Goal: Task Accomplishment & Management: Use online tool/utility

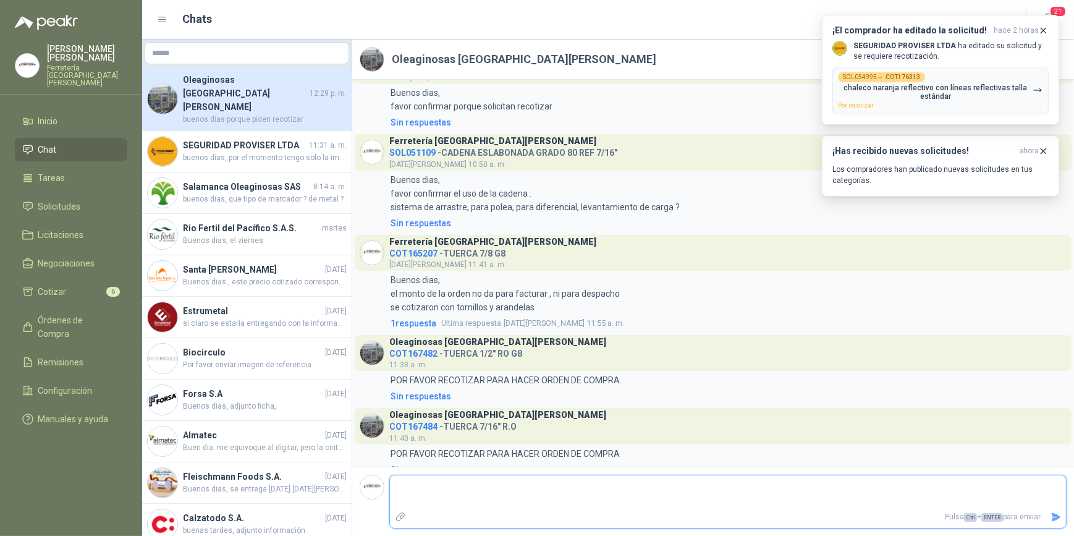
scroll to position [434, 0]
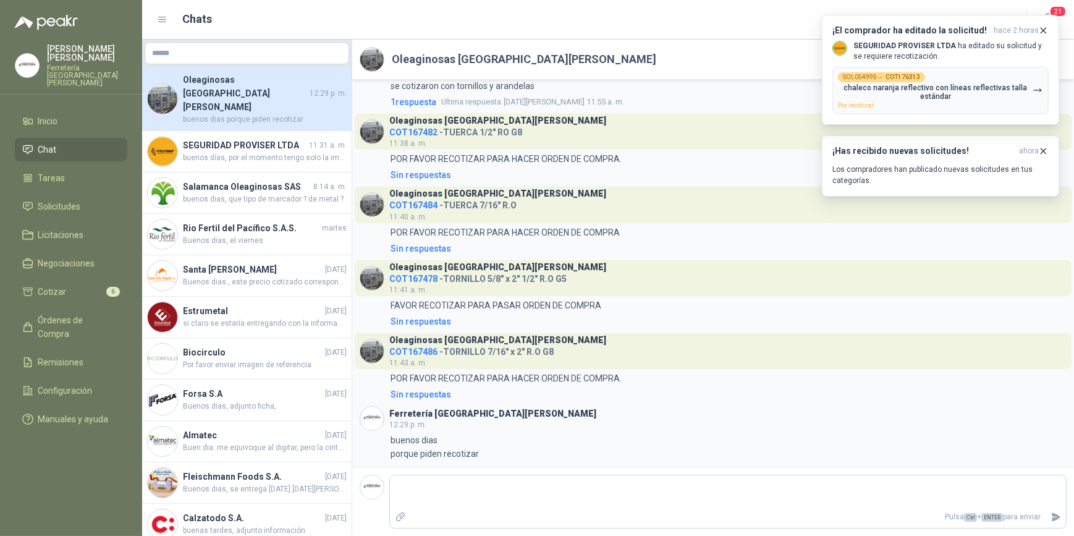
click at [407, 352] on span "COT167486" at bounding box center [413, 352] width 48 height 10
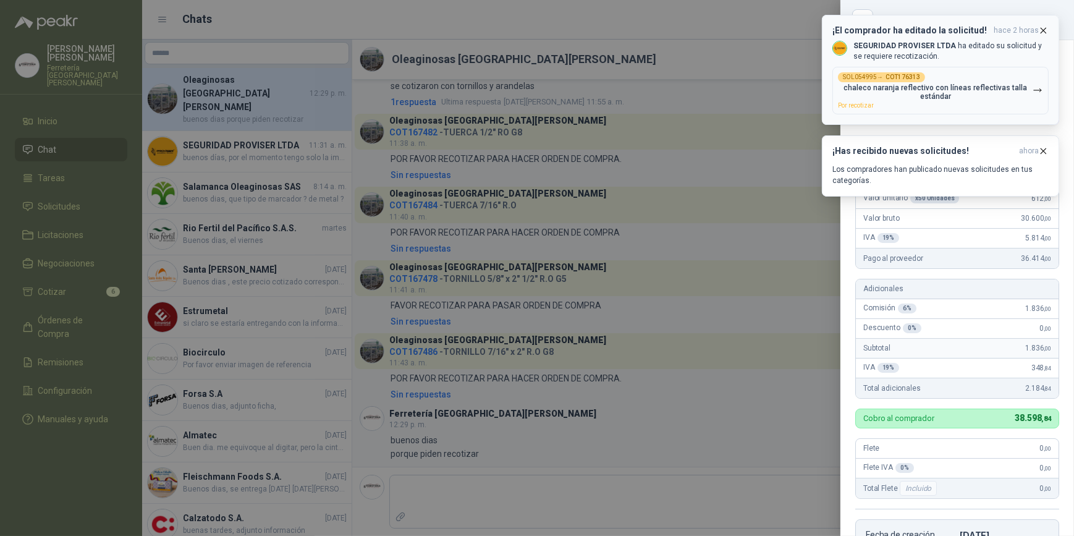
click at [1044, 25] on icon "button" at bounding box center [1043, 30] width 11 height 11
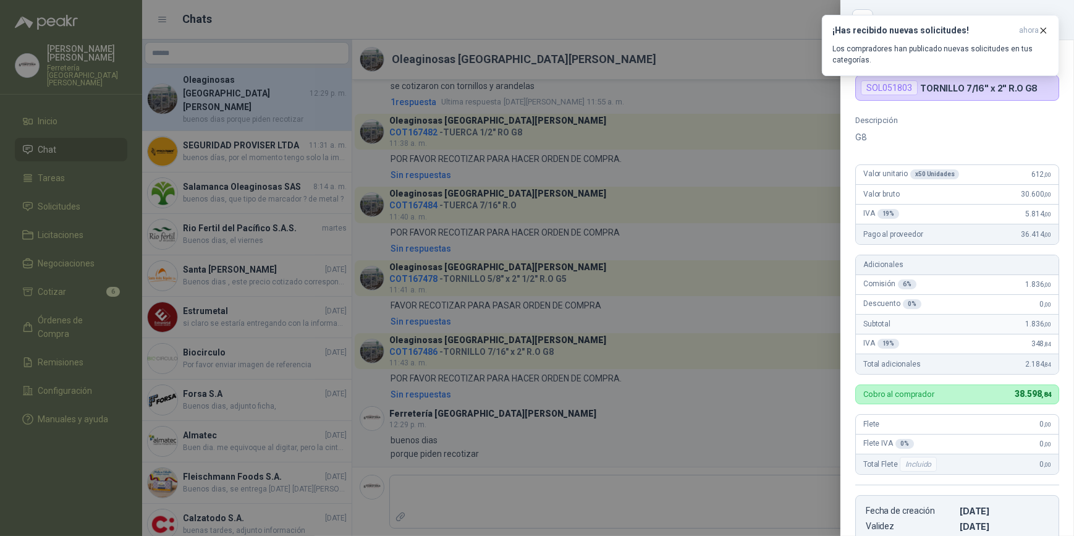
scroll to position [0, 0]
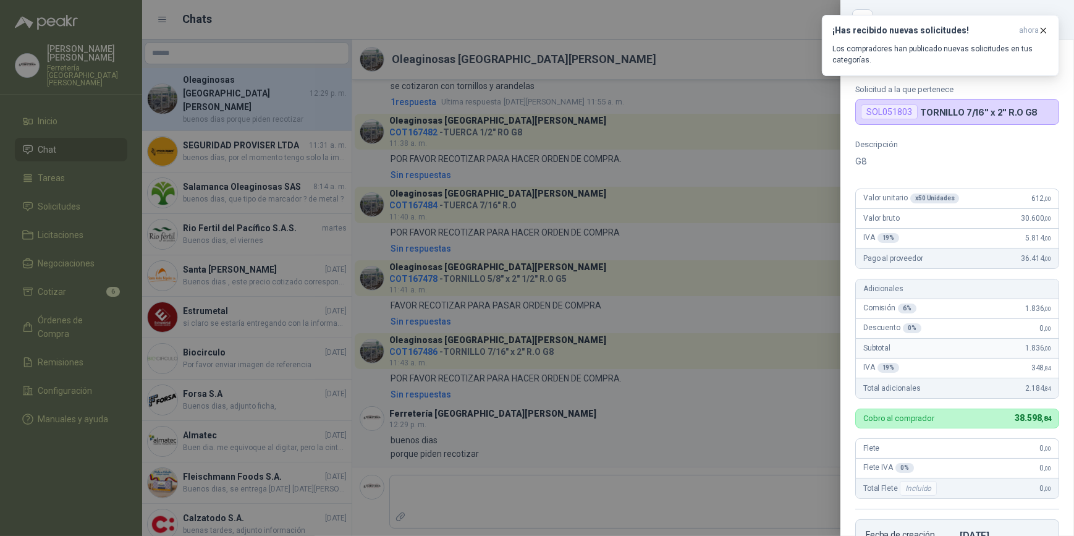
click at [64, 202] on div at bounding box center [537, 268] width 1074 height 536
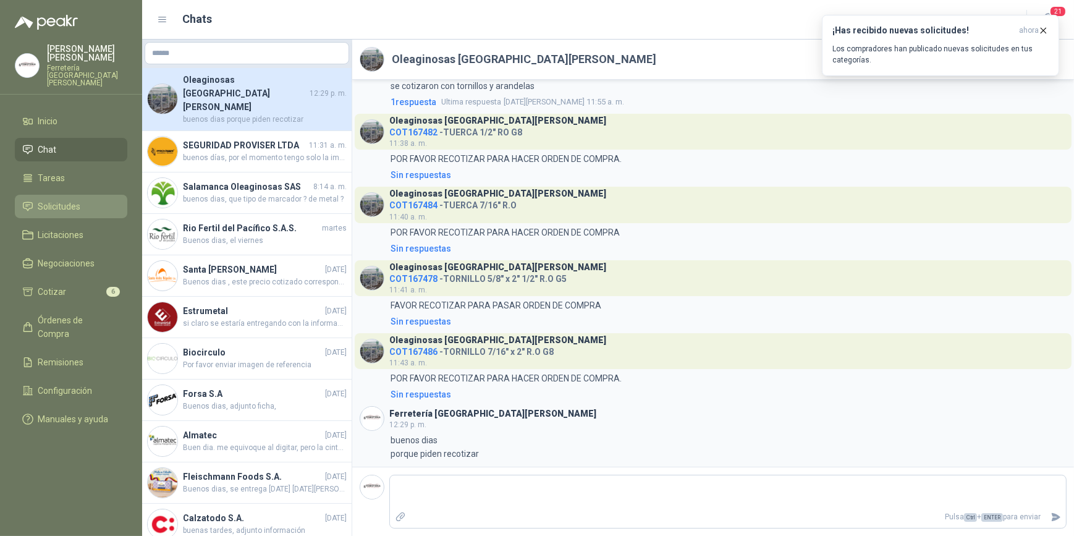
click at [69, 200] on span "Solicitudes" at bounding box center [59, 207] width 43 height 14
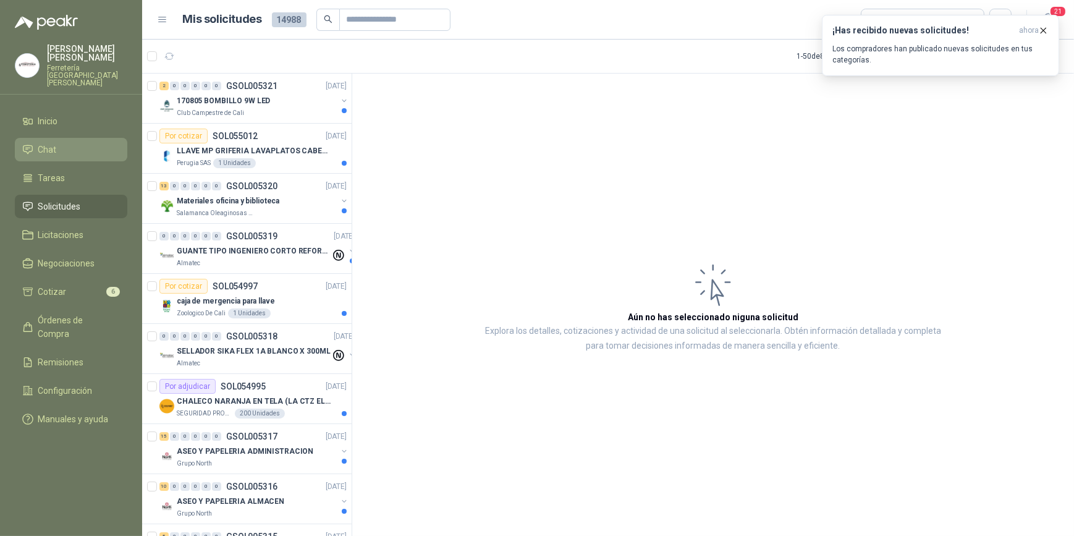
click at [56, 143] on li "Chat" at bounding box center [71, 150] width 98 height 14
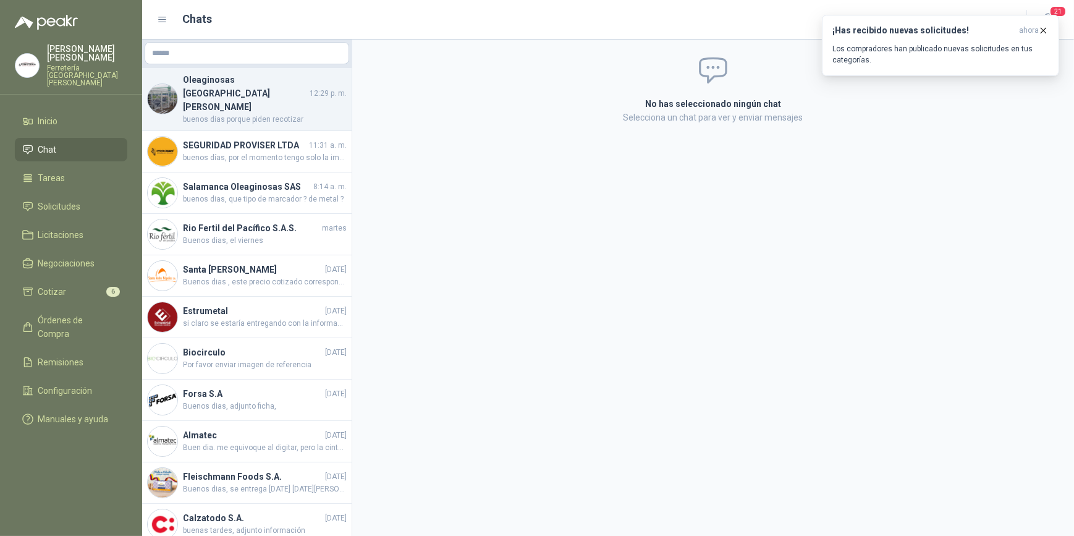
click at [253, 88] on h4 "Oleaginosas [GEOGRAPHIC_DATA][PERSON_NAME]" at bounding box center [245, 93] width 124 height 41
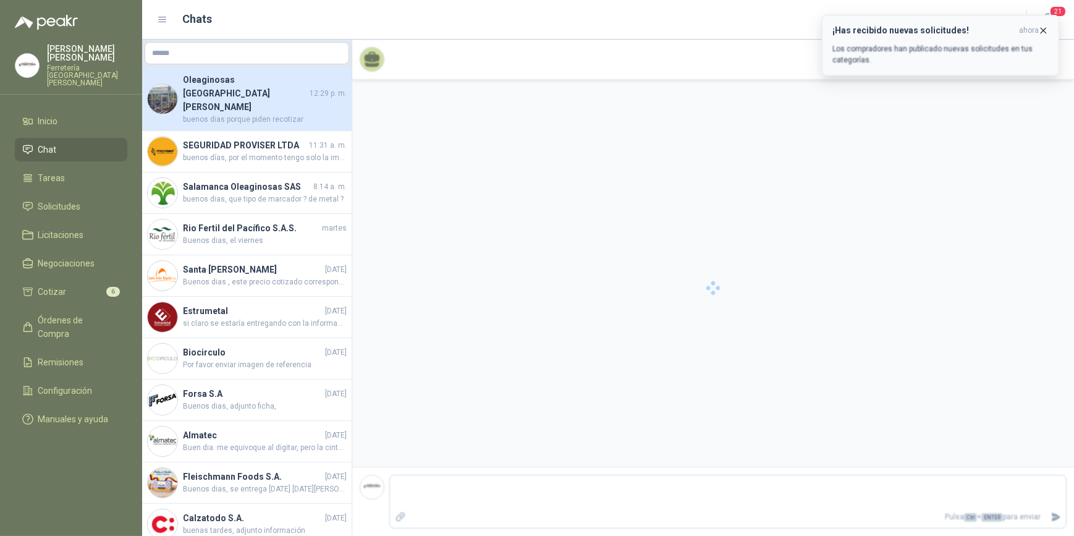
scroll to position [434, 0]
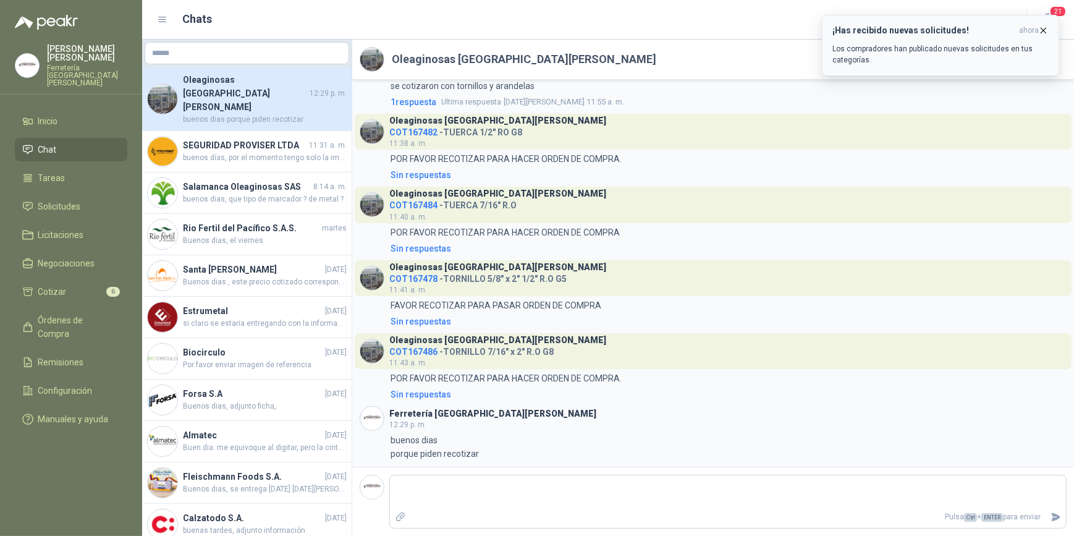
click at [1042, 28] on icon "button" at bounding box center [1043, 30] width 11 height 11
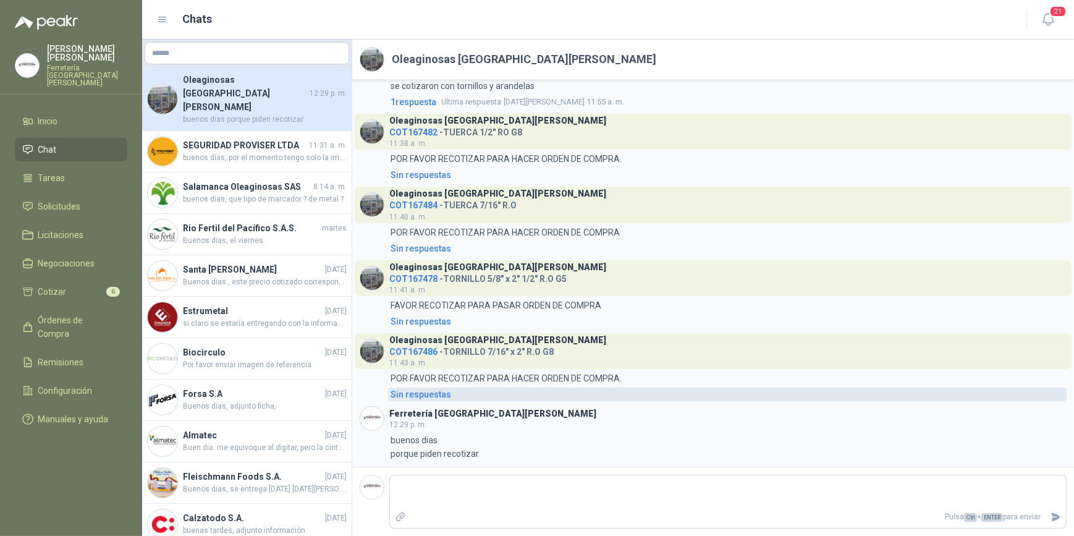
click at [423, 395] on div "Sin respuestas" at bounding box center [421, 394] width 61 height 14
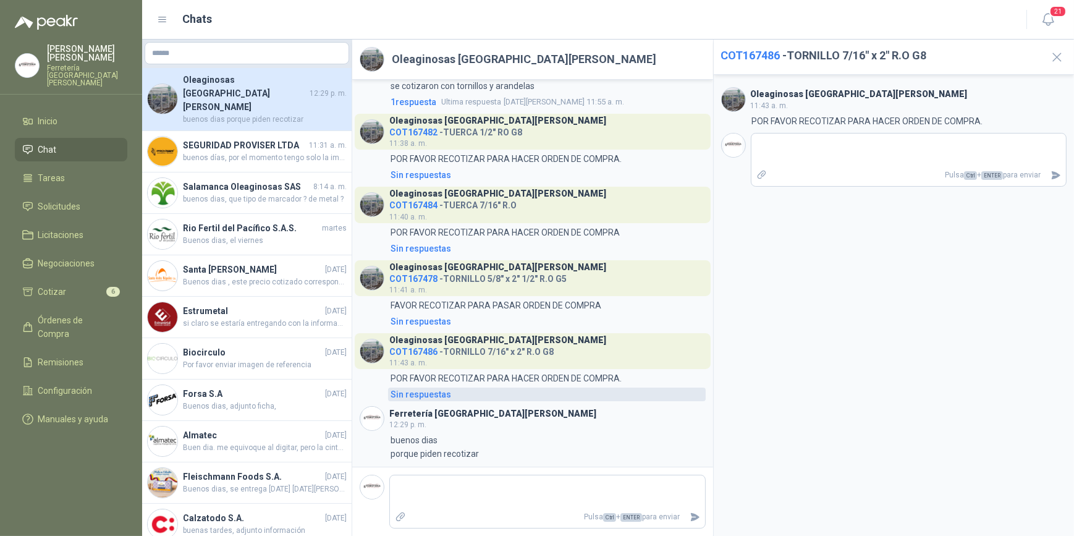
scroll to position [462, 0]
click at [1055, 56] on icon "button" at bounding box center [1056, 56] width 15 height 15
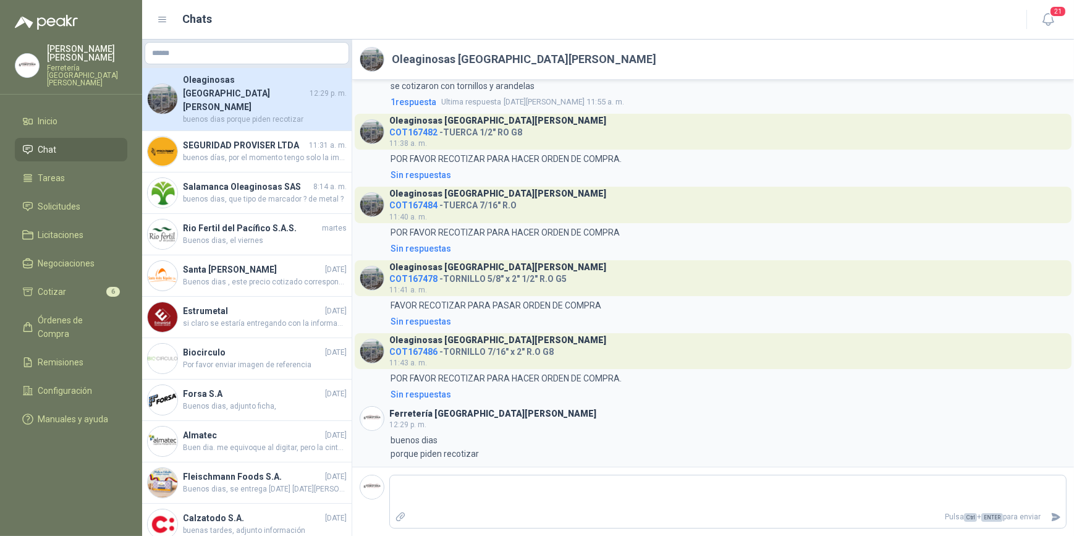
click at [405, 130] on span "COT167482" at bounding box center [413, 132] width 48 height 10
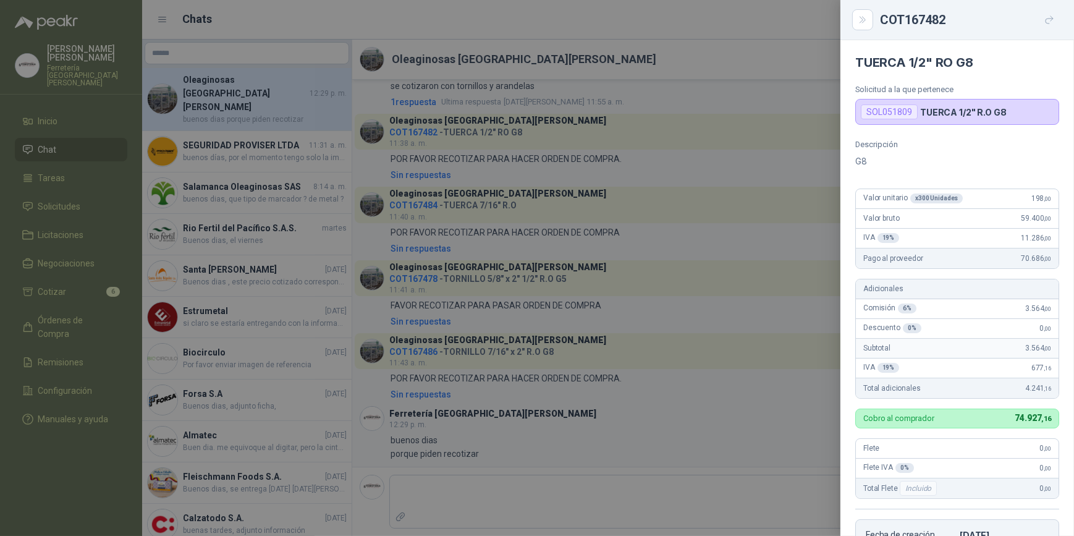
click at [62, 195] on div at bounding box center [537, 268] width 1074 height 536
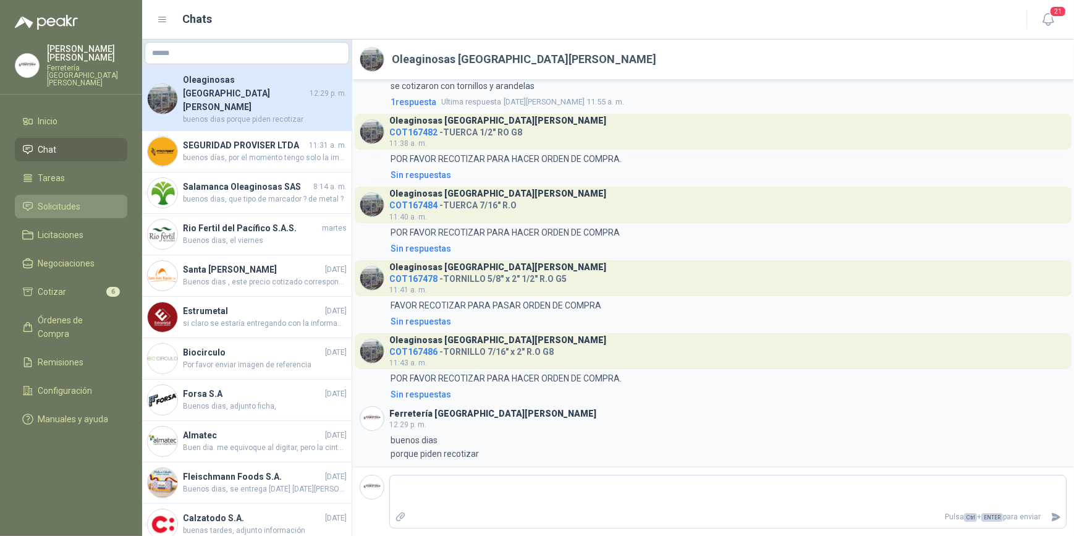
click at [65, 200] on span "Solicitudes" at bounding box center [59, 207] width 43 height 14
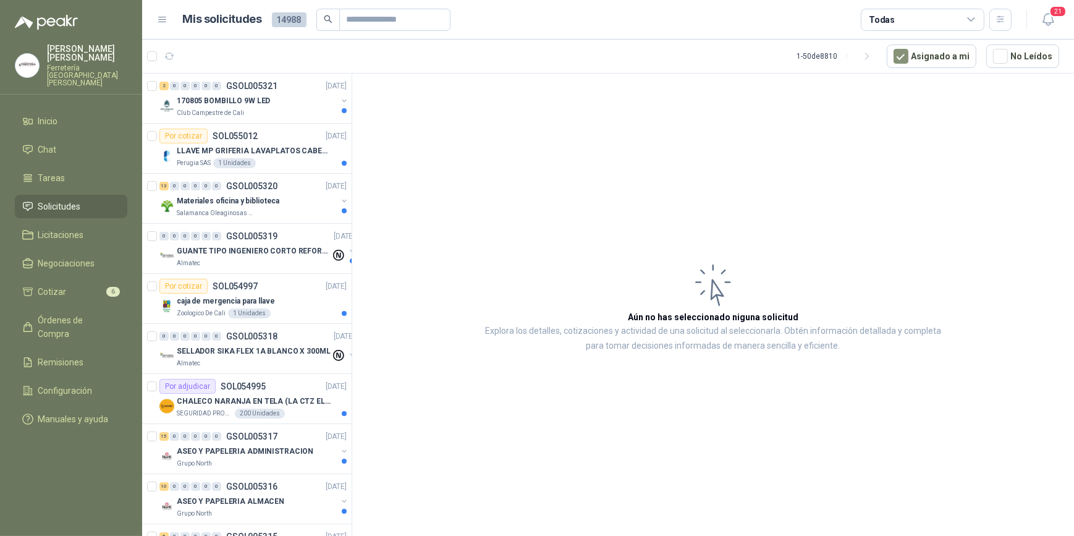
click at [336, 22] on span at bounding box center [327, 20] width 23 height 22
click at [365, 22] on input "text" at bounding box center [390, 19] width 87 height 21
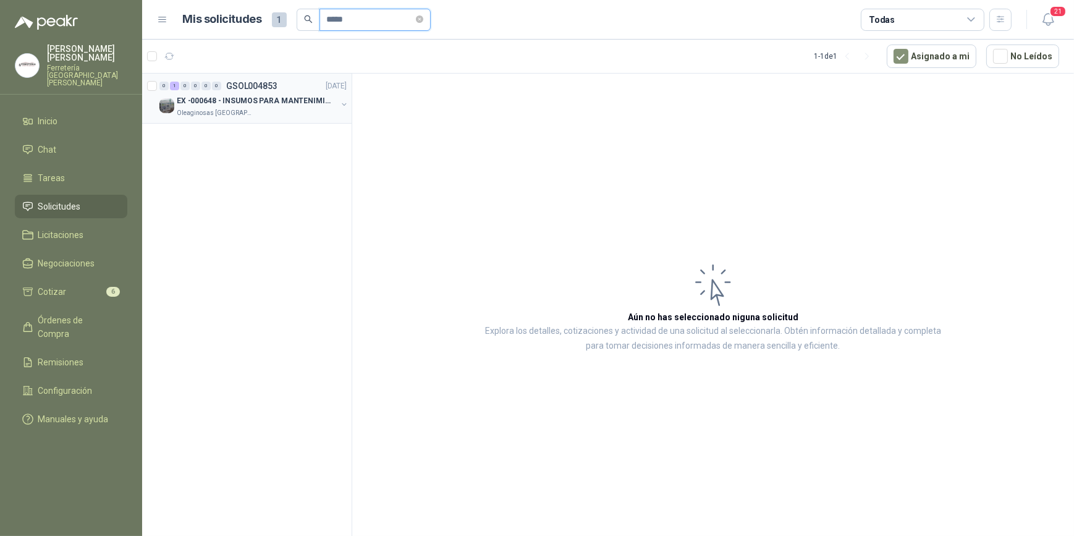
type input "*****"
click at [240, 99] on p "EX -000648 - INSUMOS PARA MANTENIMIENITO MECANICO" at bounding box center [254, 101] width 154 height 12
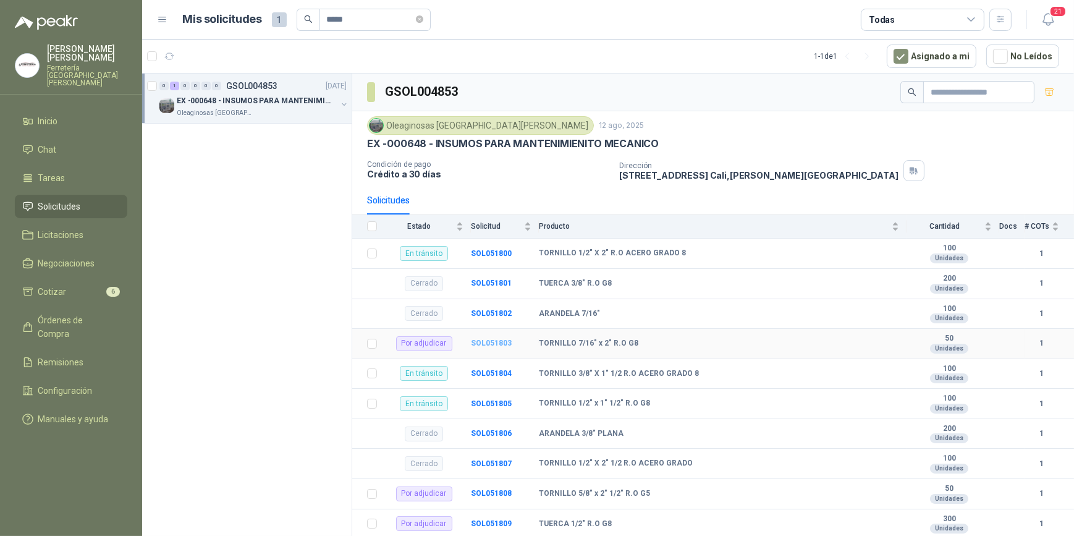
click at [485, 344] on b "SOL051803" at bounding box center [491, 343] width 41 height 9
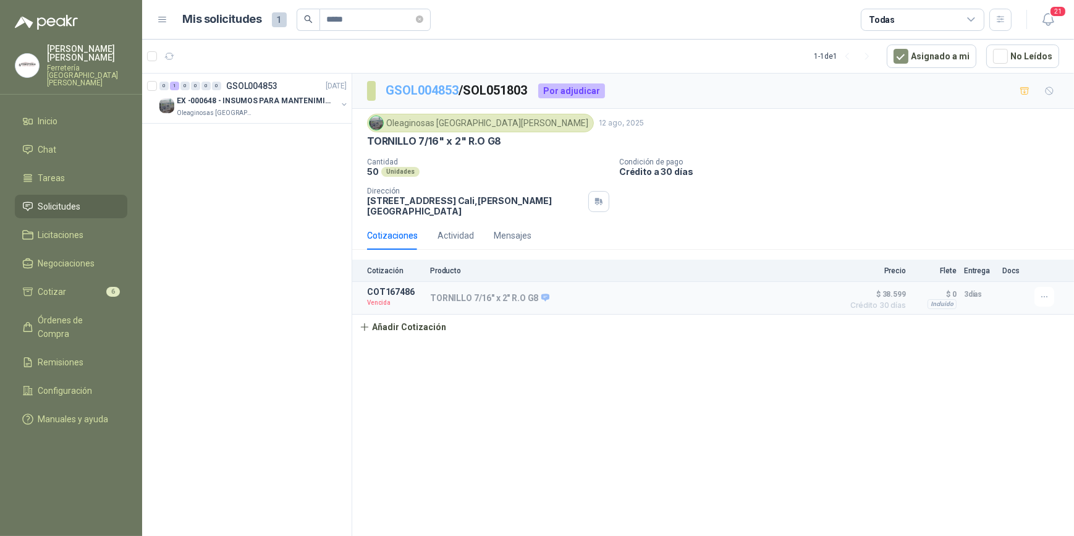
click at [415, 89] on link "GSOL004853" at bounding box center [422, 90] width 73 height 15
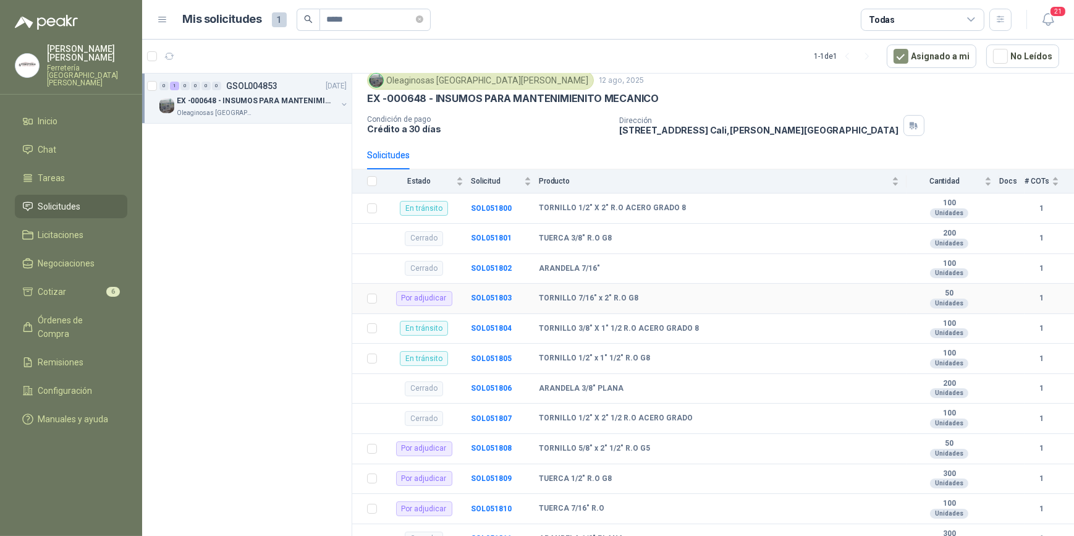
scroll to position [112, 0]
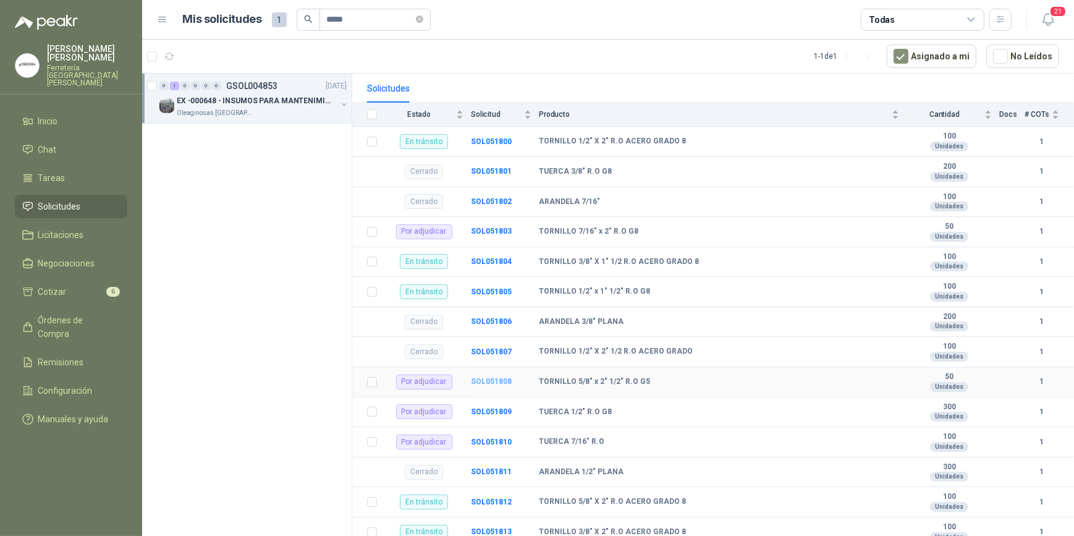
click at [489, 383] on b "SOL051808" at bounding box center [491, 381] width 41 height 9
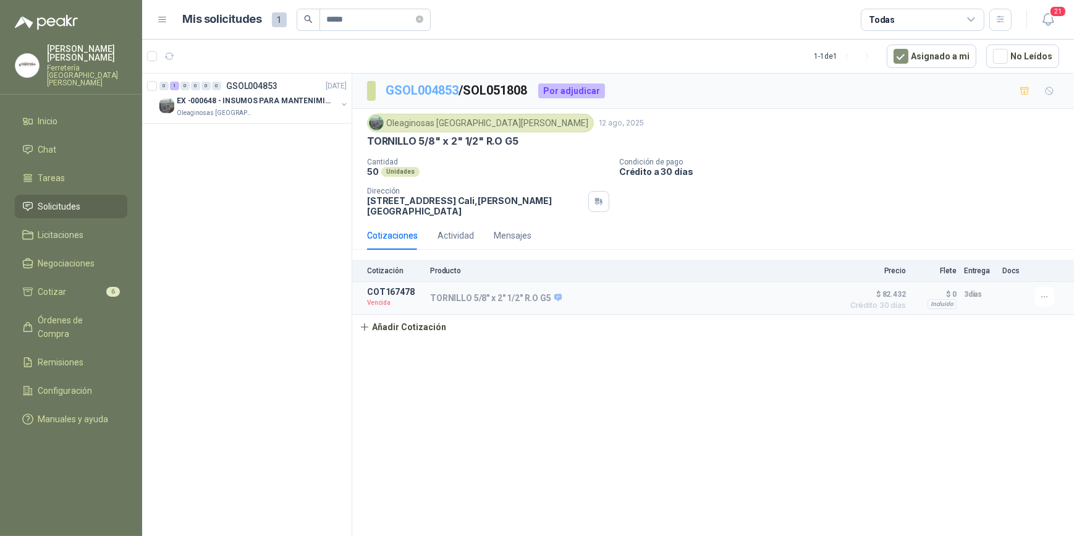
click at [434, 89] on link "GSOL004853" at bounding box center [422, 90] width 73 height 15
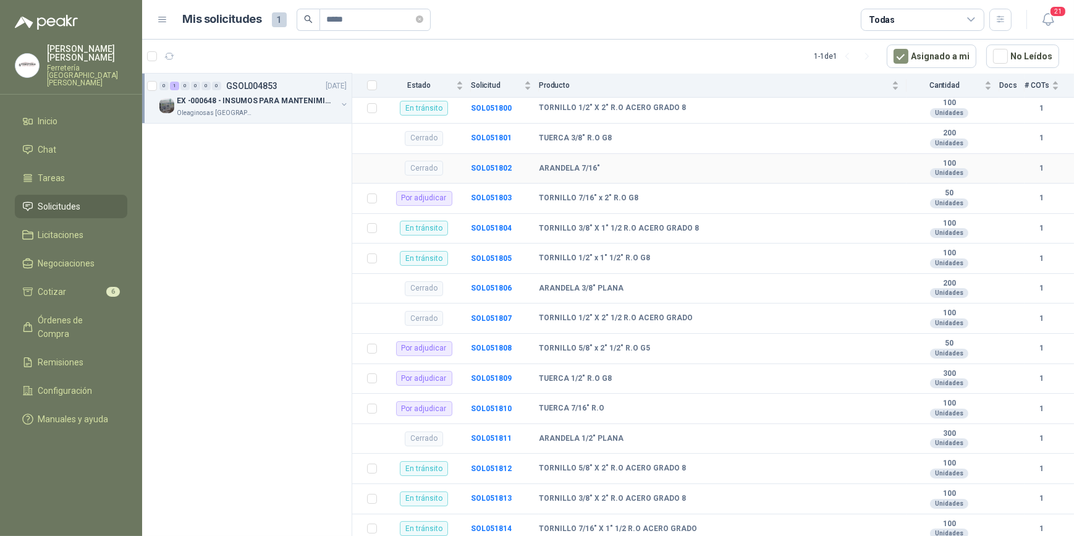
scroll to position [153, 0]
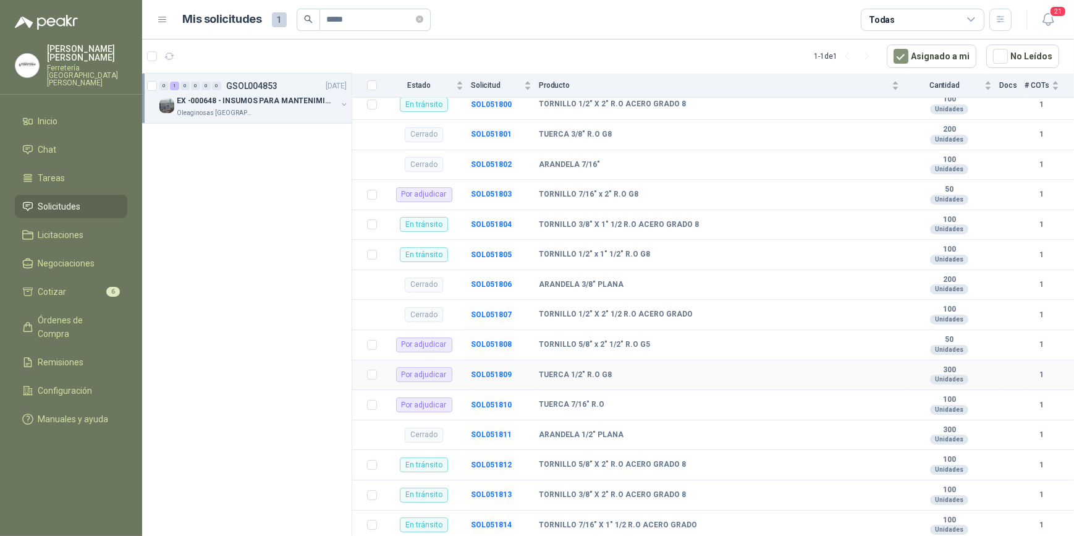
click at [490, 366] on td "SOL051809" at bounding box center [505, 375] width 68 height 30
click at [497, 373] on b "SOL051809" at bounding box center [491, 374] width 41 height 9
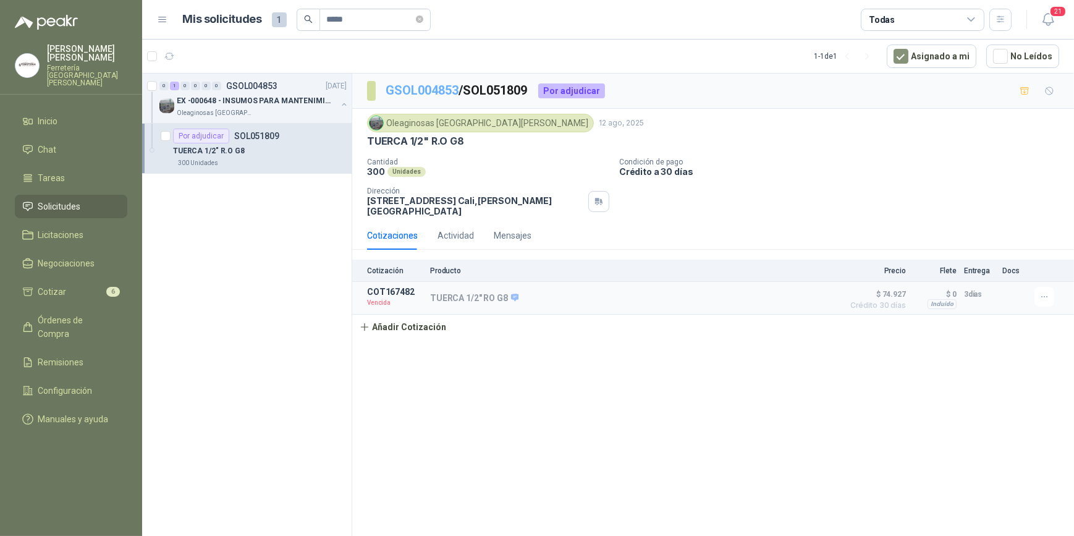
click at [428, 92] on link "GSOL004853" at bounding box center [422, 90] width 73 height 15
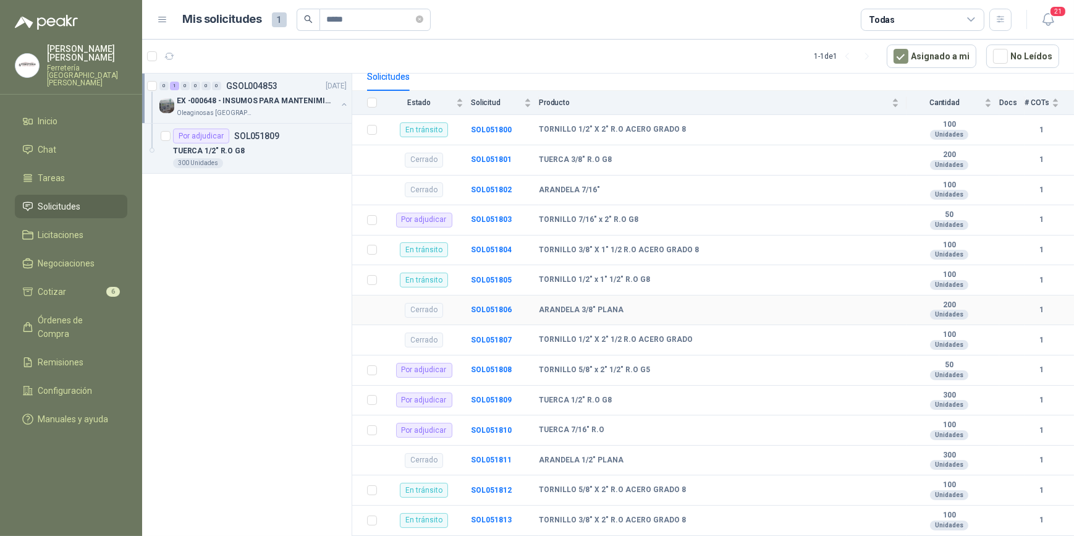
scroll to position [153, 0]
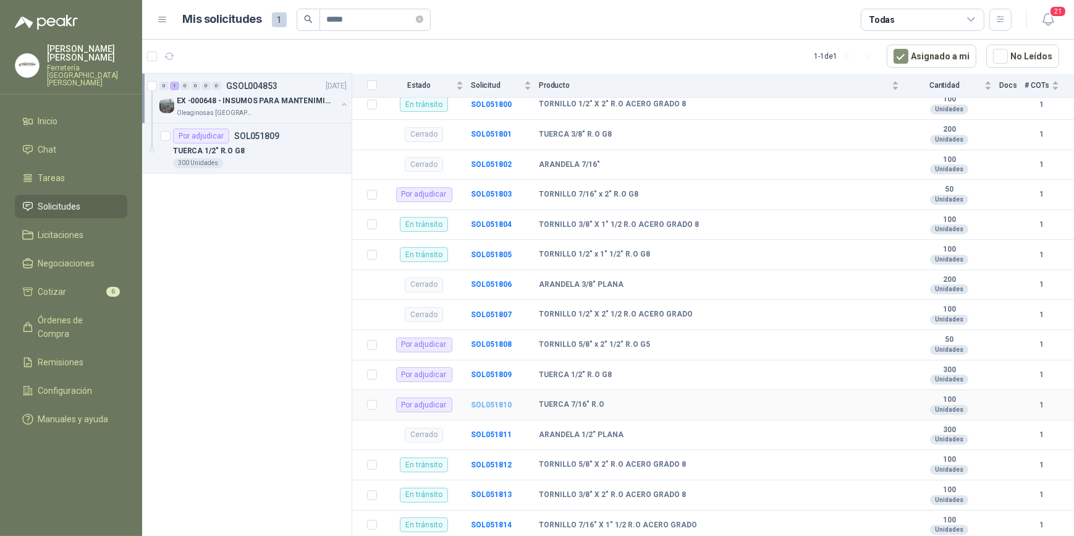
click at [492, 402] on b "SOL051810" at bounding box center [491, 404] width 41 height 9
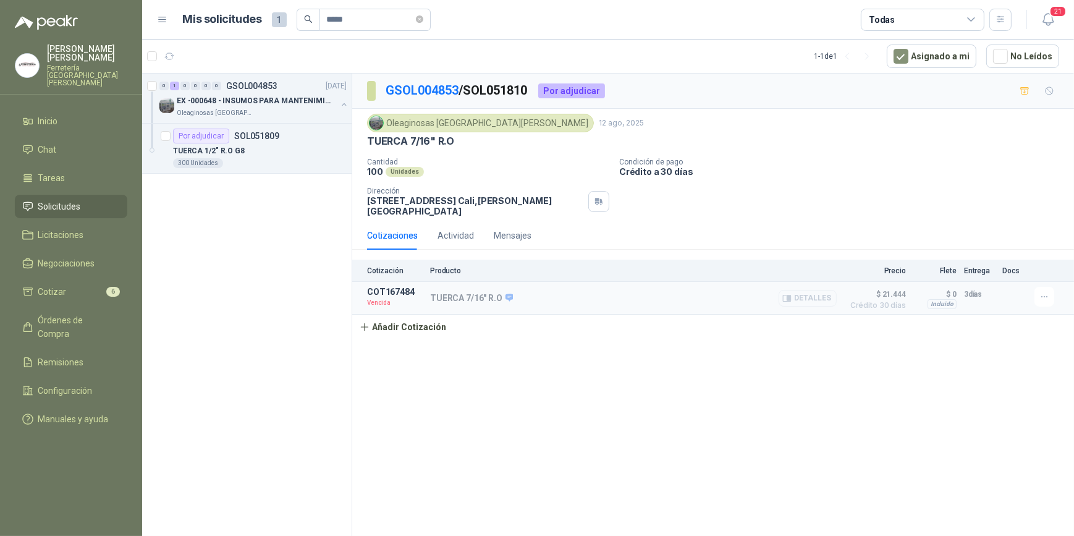
click at [795, 290] on button "Detalles" at bounding box center [808, 298] width 58 height 17
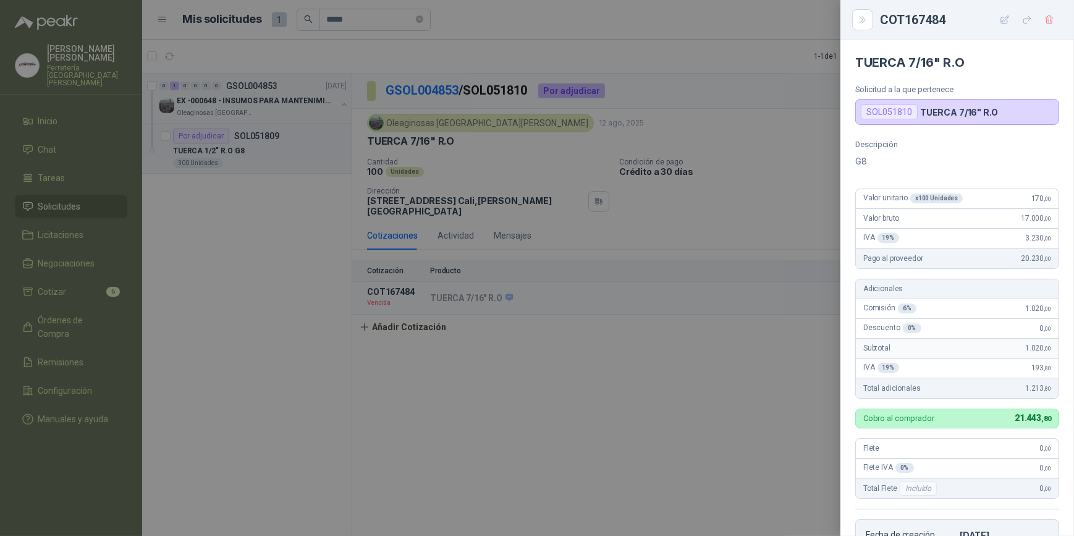
click at [543, 365] on div at bounding box center [537, 268] width 1074 height 536
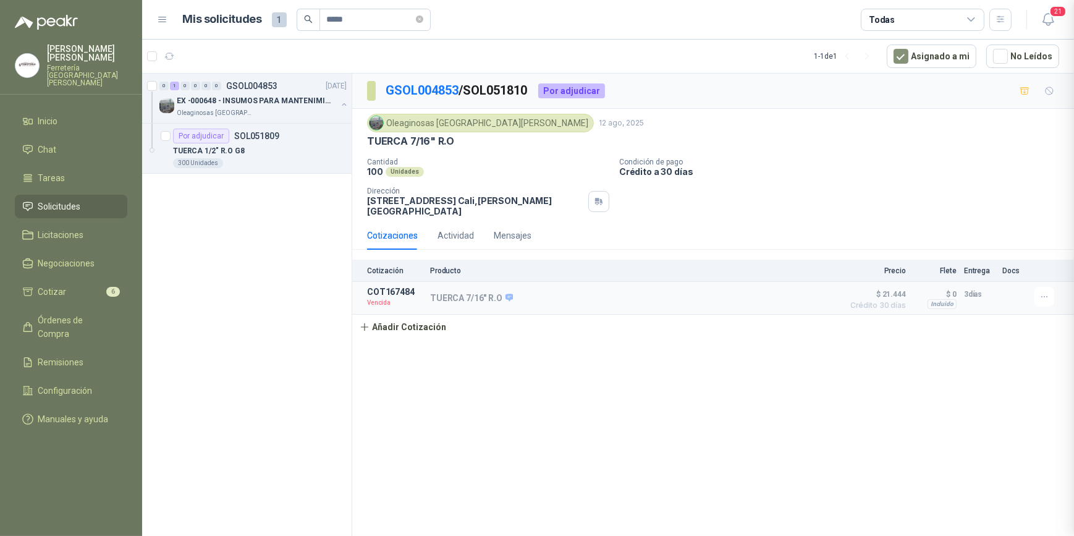
scroll to position [239, 0]
click at [67, 200] on span "Solicitudes" at bounding box center [59, 207] width 43 height 14
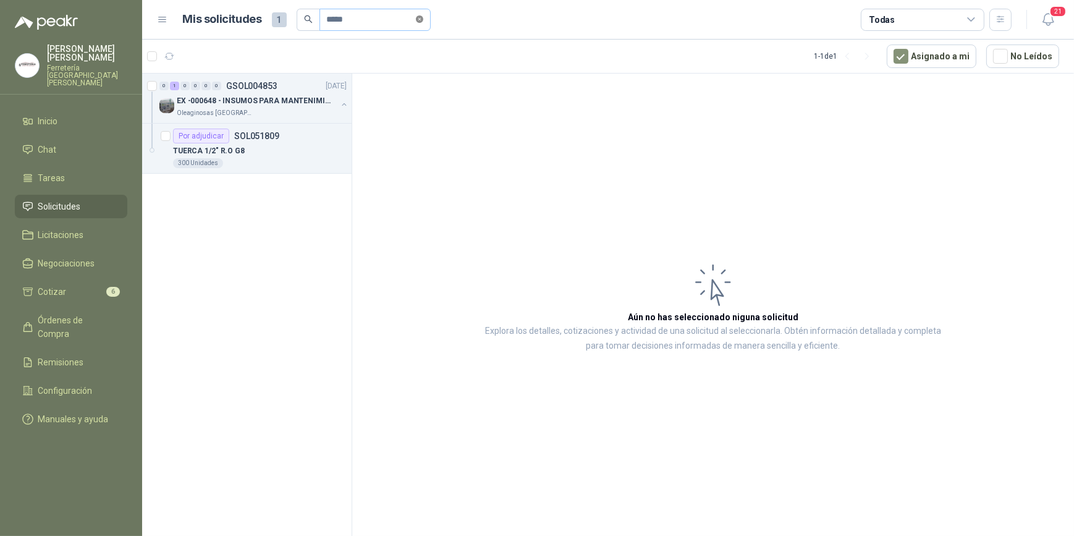
click at [423, 20] on icon "close-circle" at bounding box center [419, 18] width 7 height 7
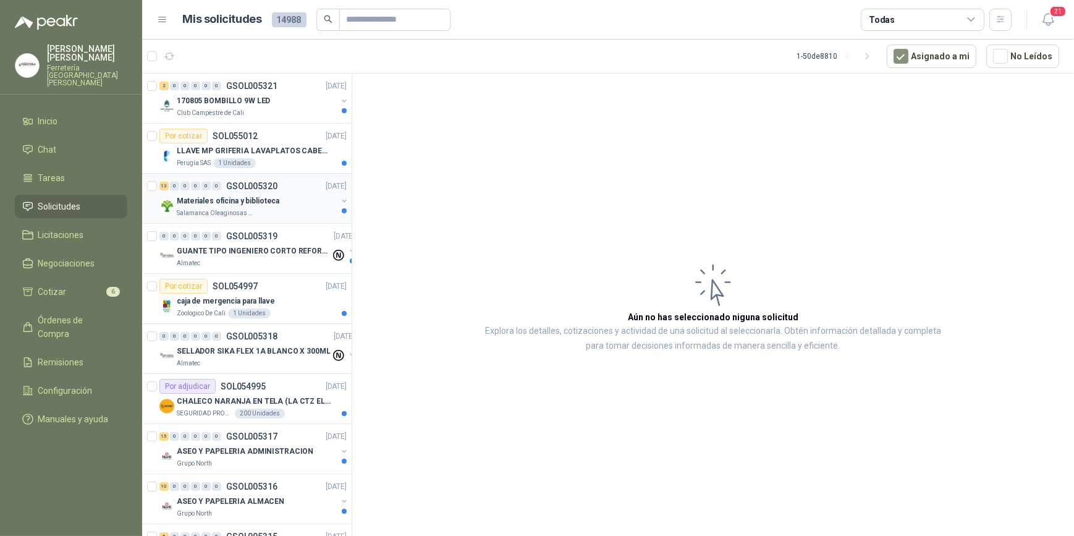
click at [242, 201] on p "Materiales oficina y biblioteca" at bounding box center [228, 201] width 103 height 12
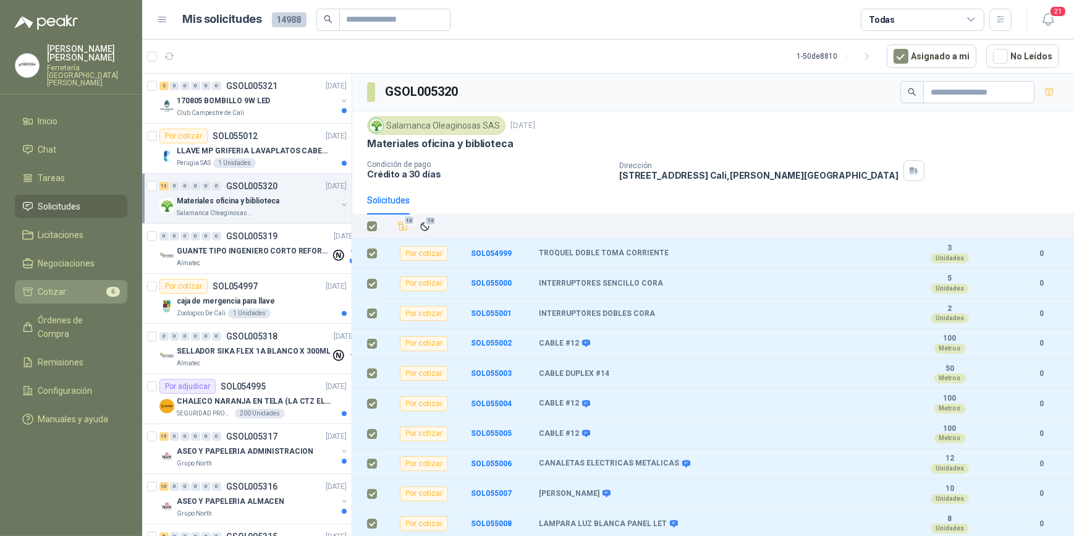
click at [60, 285] on span "Cotizar" at bounding box center [52, 292] width 28 height 14
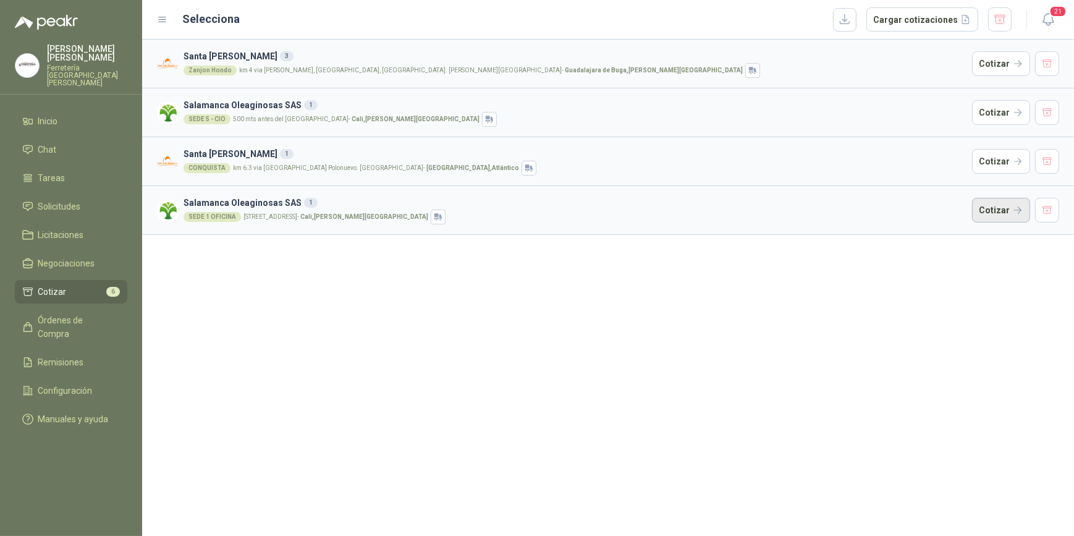
click at [1001, 209] on button "Cotizar" at bounding box center [1001, 210] width 58 height 25
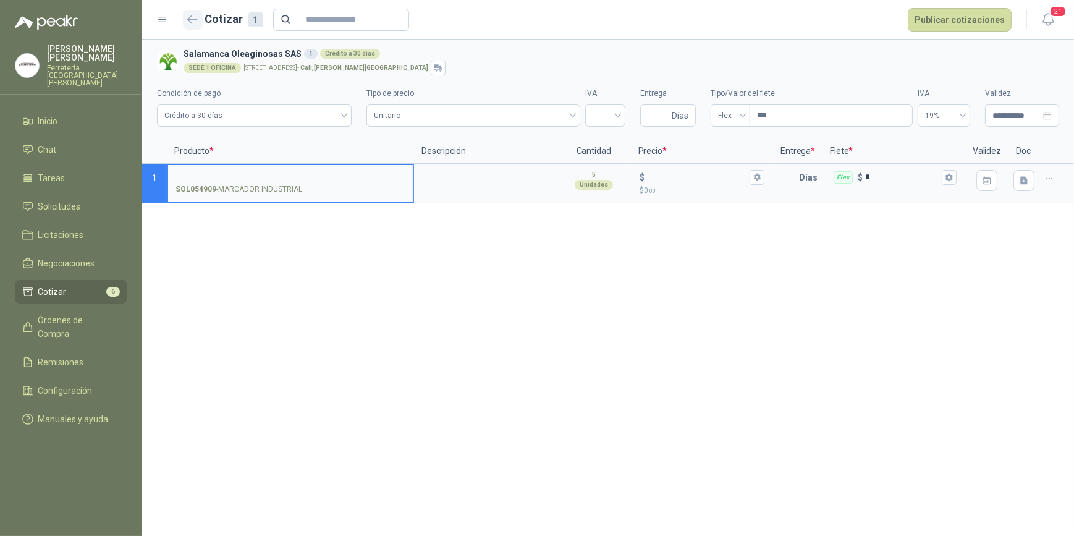
click at [189, 19] on icon "button" at bounding box center [192, 19] width 11 height 9
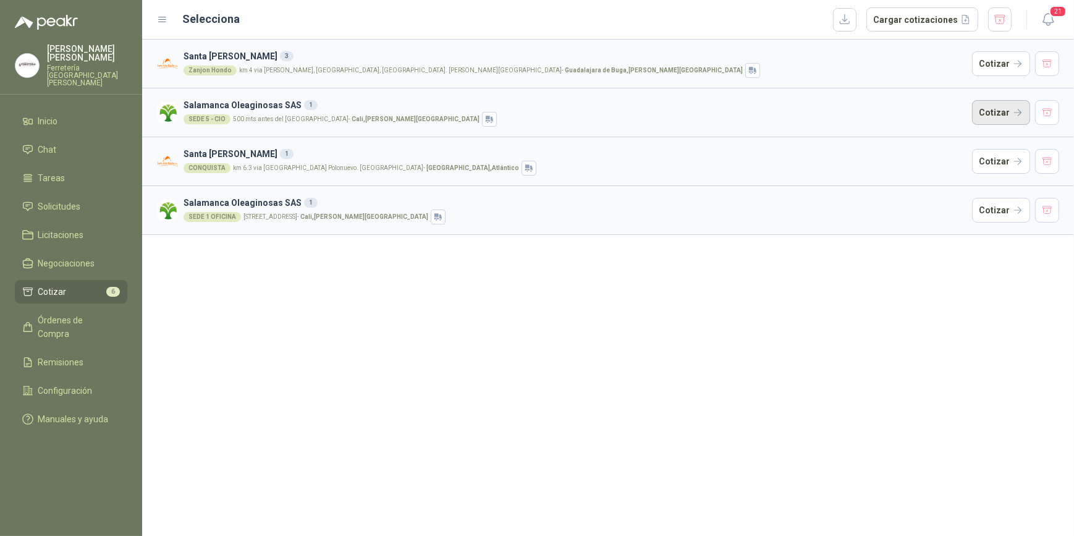
click at [1001, 111] on button "Cotizar" at bounding box center [1001, 112] width 58 height 25
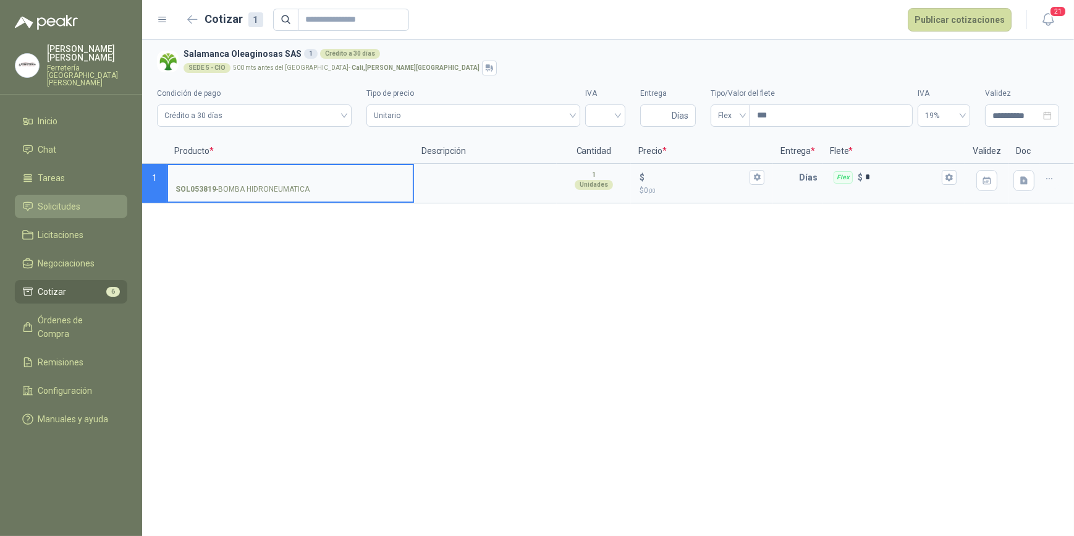
click at [70, 200] on span "Solicitudes" at bounding box center [59, 207] width 43 height 14
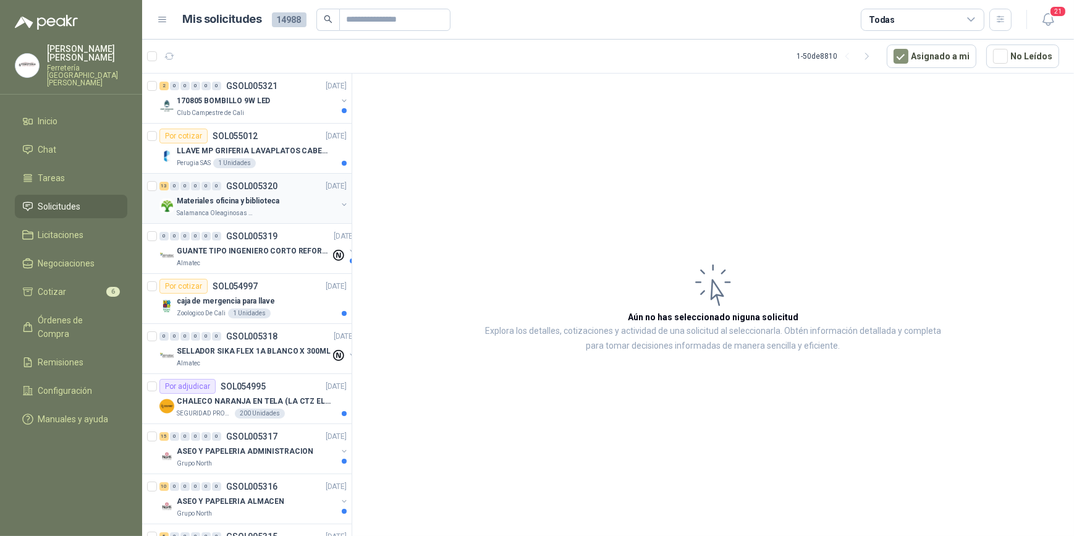
click at [221, 204] on p "Materiales oficina y biblioteca" at bounding box center [228, 201] width 103 height 12
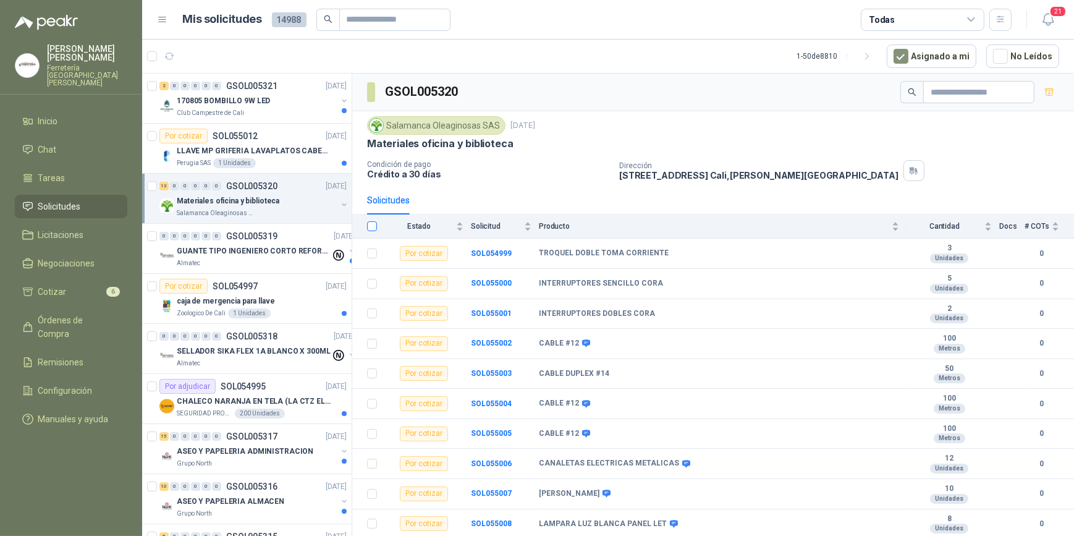
click at [371, 230] on label at bounding box center [372, 226] width 10 height 14
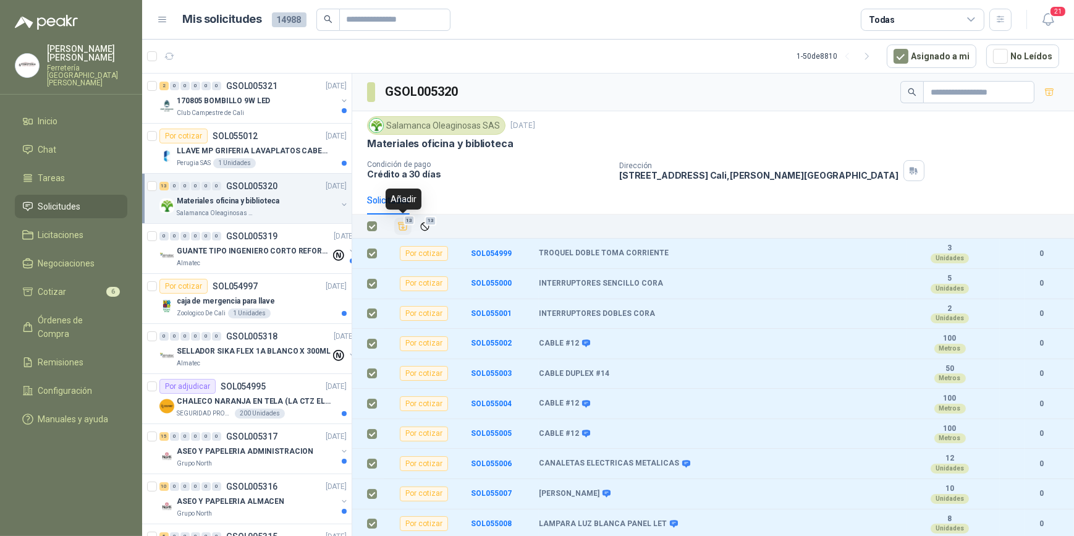
click at [403, 227] on icon "Añadir" at bounding box center [403, 226] width 9 height 8
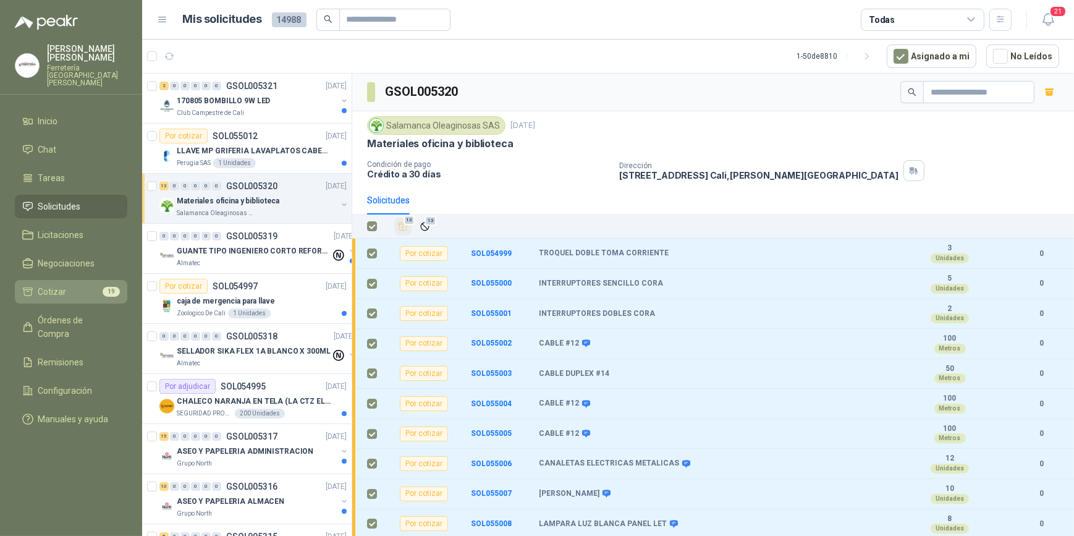
click at [67, 285] on li "Cotizar 19" at bounding box center [71, 292] width 98 height 14
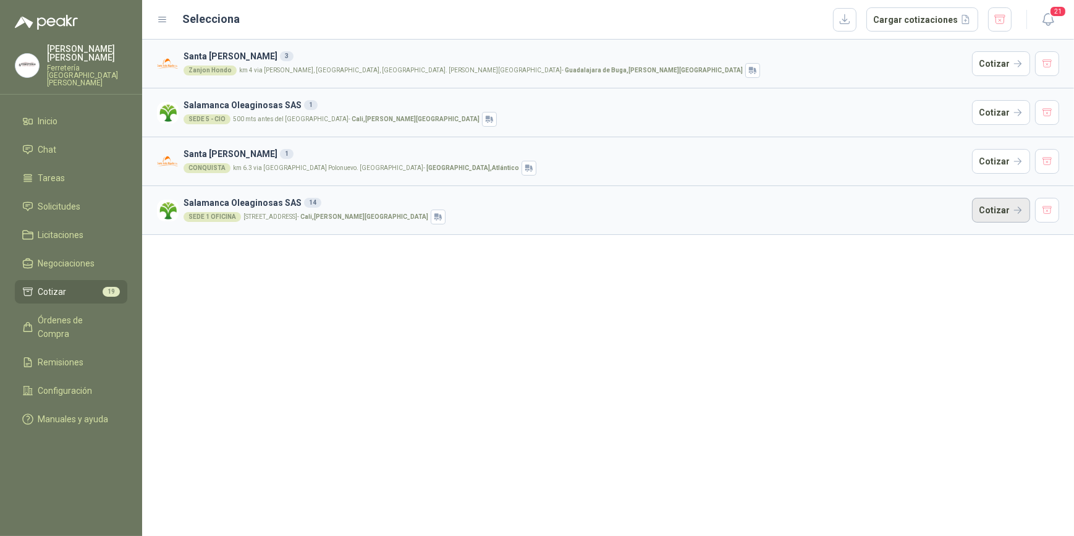
click at [989, 209] on button "Cotizar" at bounding box center [1001, 210] width 58 height 25
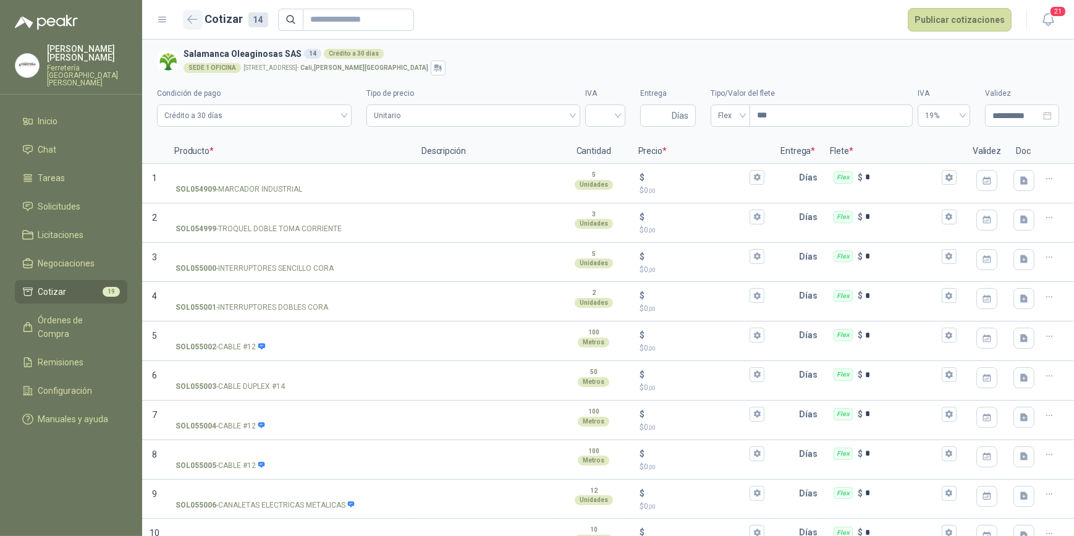
click at [190, 20] on icon "button" at bounding box center [192, 19] width 11 height 9
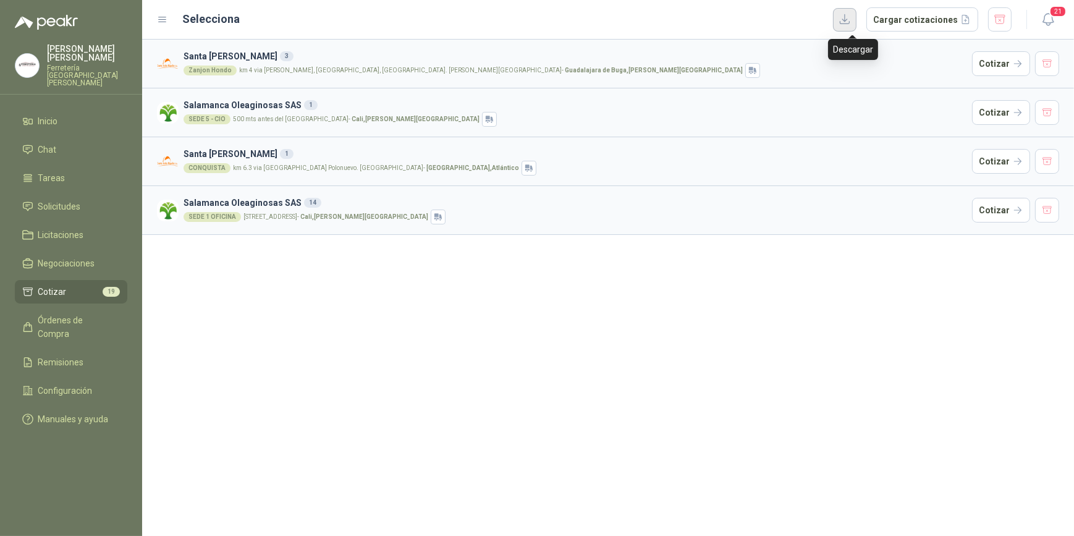
click at [850, 20] on button "button" at bounding box center [844, 19] width 23 height 23
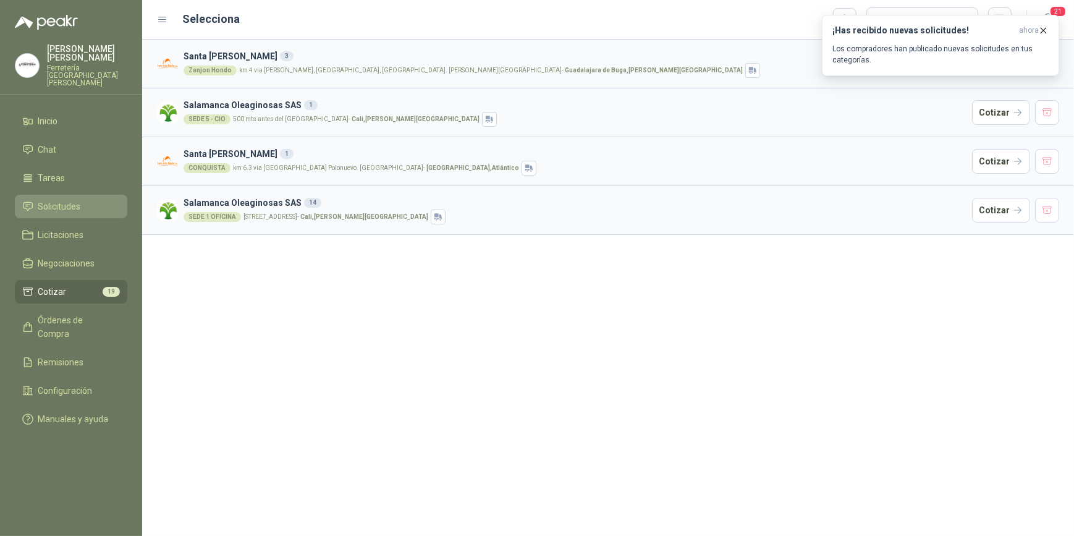
click at [52, 200] on span "Solicitudes" at bounding box center [59, 207] width 43 height 14
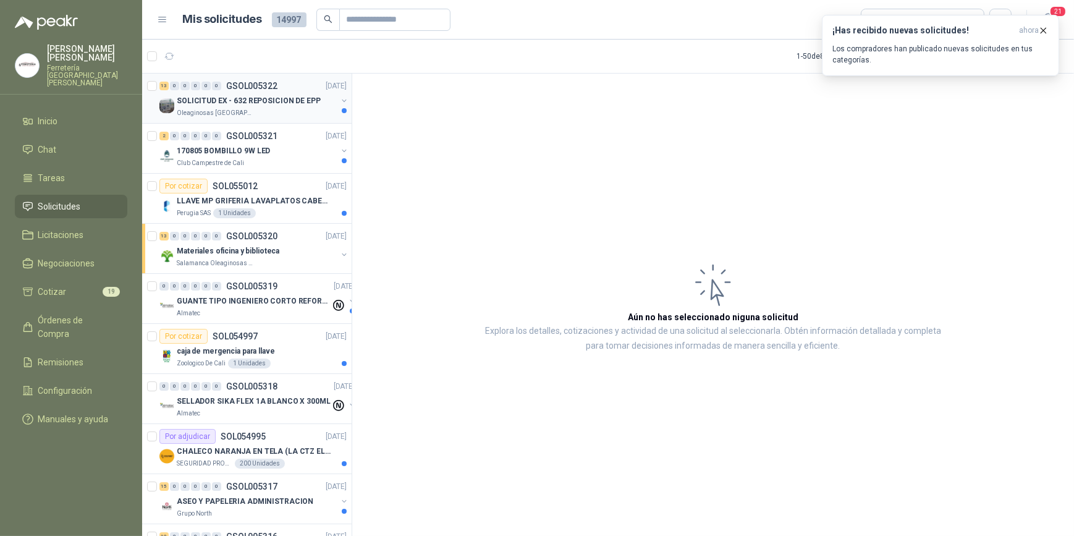
click at [224, 106] on div "SOLICITUD EX - 632 REPOSICION DE EPP" at bounding box center [257, 100] width 160 height 15
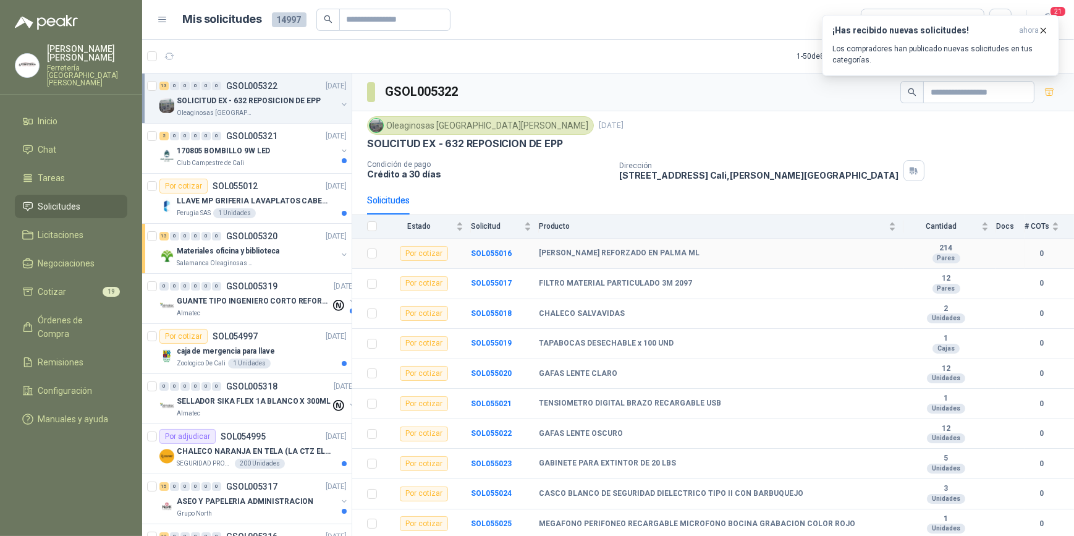
scroll to position [93, 0]
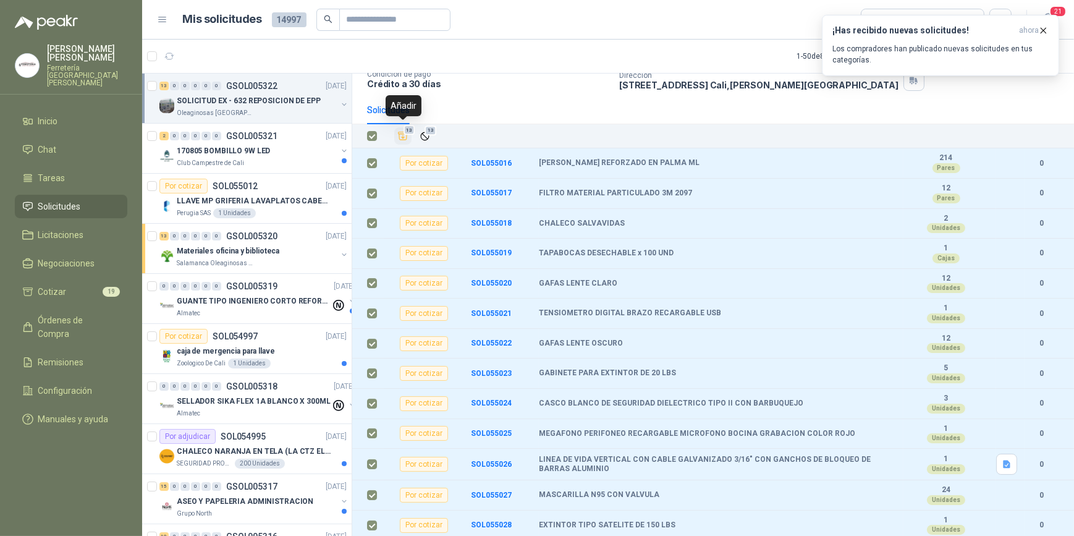
click at [402, 132] on icon "Añadir" at bounding box center [402, 135] width 11 height 11
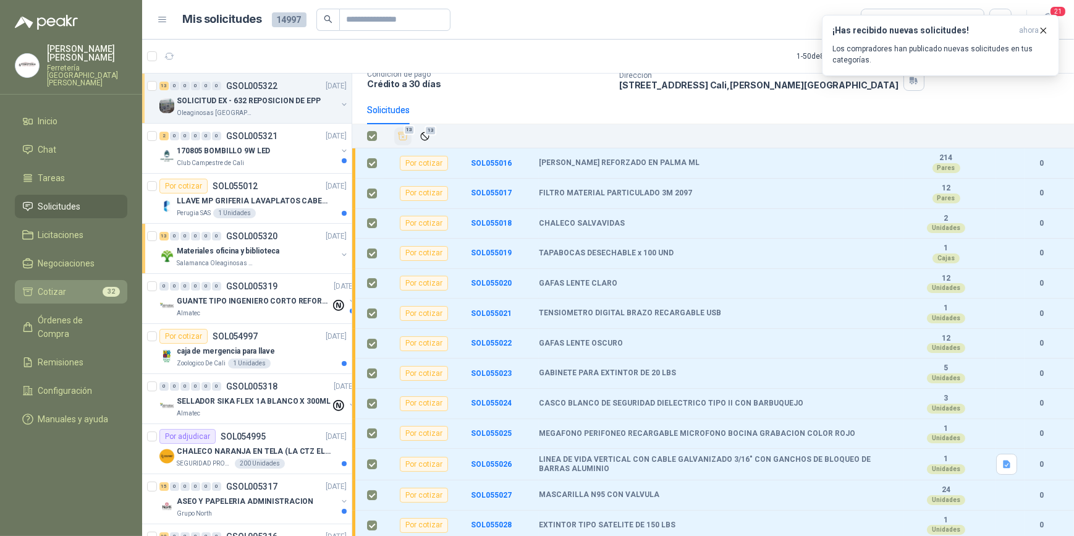
click at [67, 285] on li "Cotizar 32" at bounding box center [71, 292] width 98 height 14
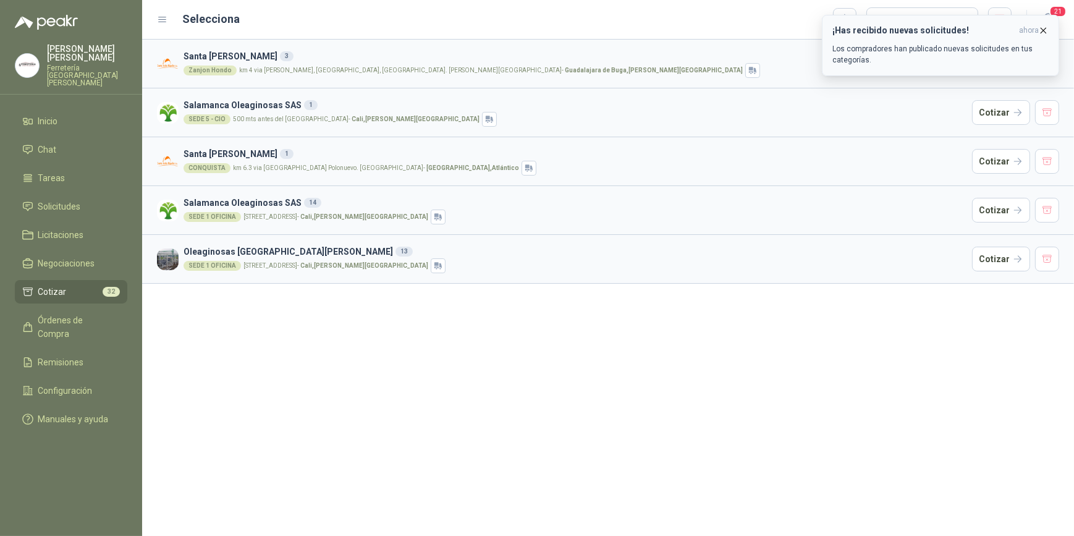
click at [1045, 31] on icon "button" at bounding box center [1043, 30] width 11 height 11
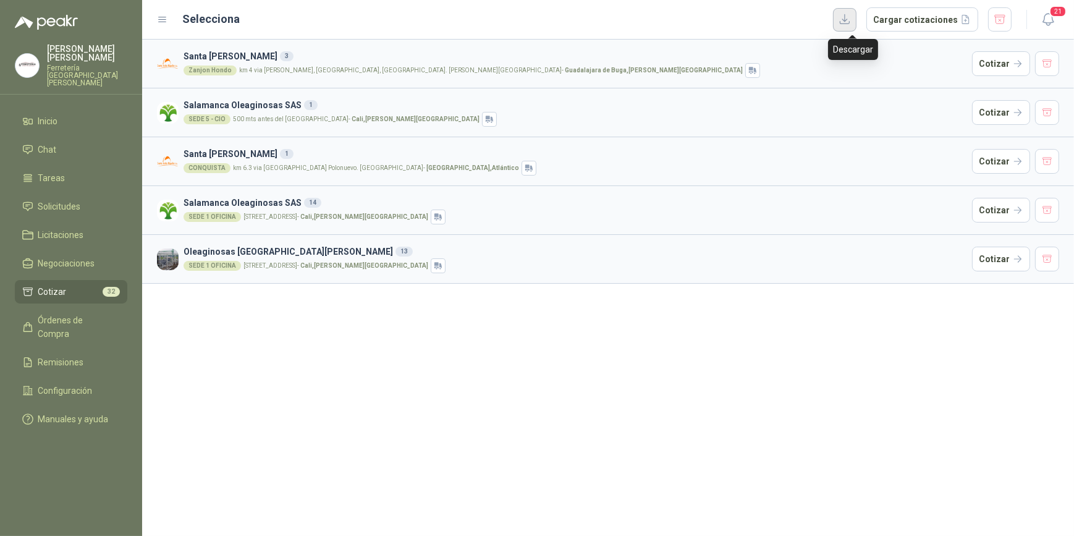
click at [847, 19] on button "button" at bounding box center [844, 19] width 23 height 23
click at [1046, 61] on button "button" at bounding box center [1047, 63] width 25 height 25
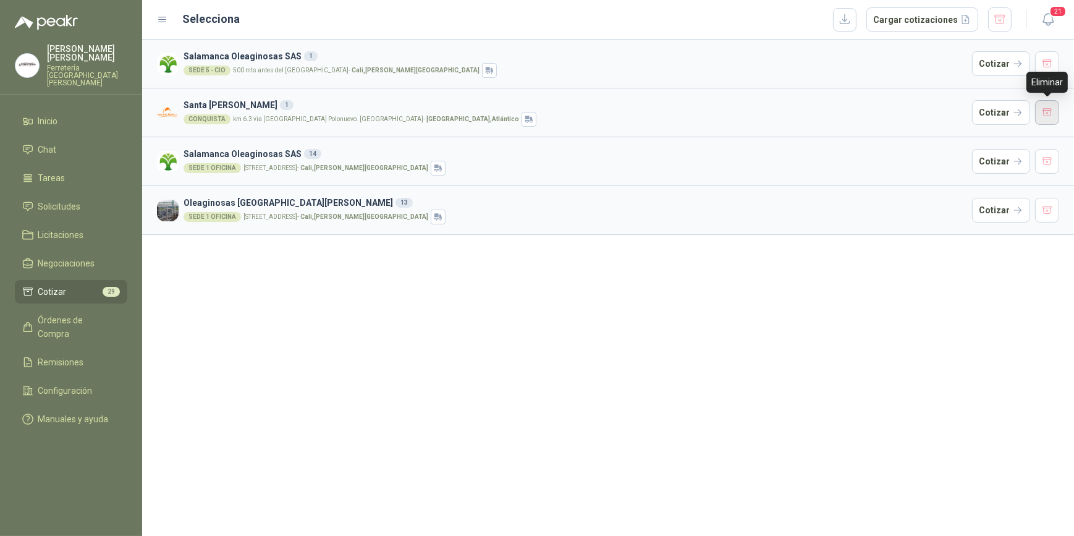
click at [1043, 109] on button "button" at bounding box center [1047, 112] width 25 height 25
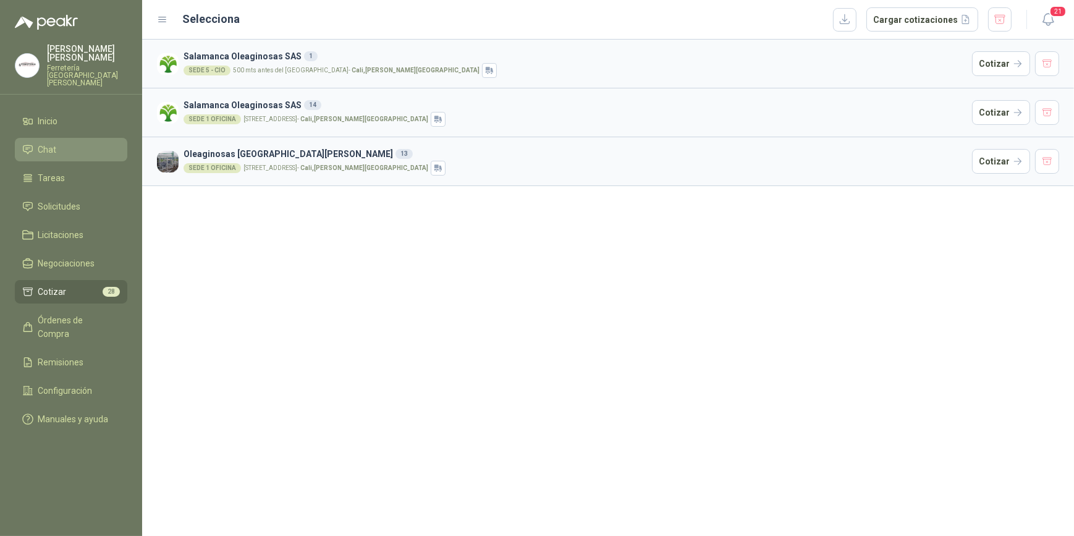
click at [53, 143] on span "Chat" at bounding box center [47, 150] width 19 height 14
